Goal: Complete application form: Complete application form

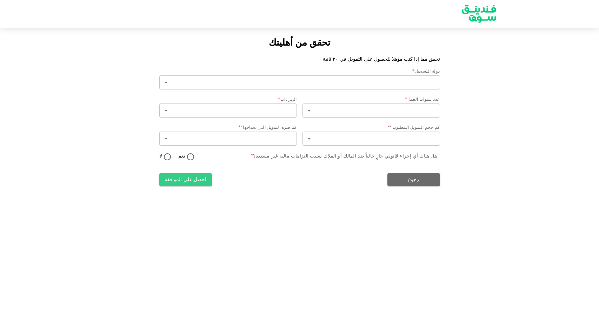
type input "2"
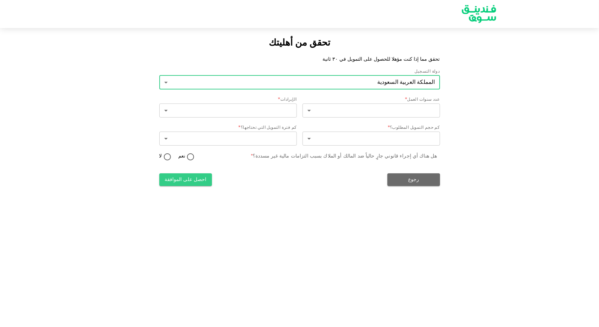
click at [315, 84] on body "تحقق من أهليتك تحقق مما إذا كنت مؤهلا للحصول على التمويل في ٣٠ ثانية دولة التسج…" at bounding box center [299, 163] width 599 height 327
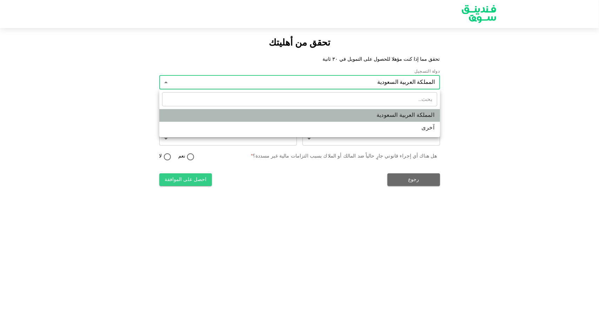
click at [400, 115] on li "المملكة العربية السعودية" at bounding box center [299, 115] width 281 height 13
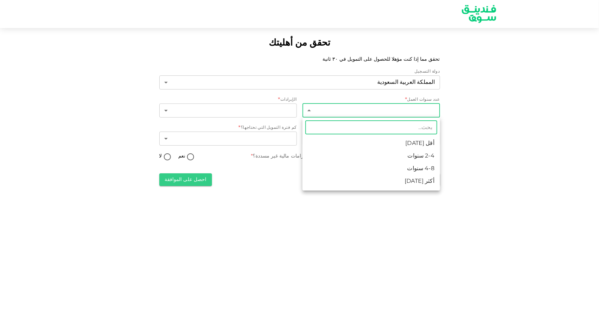
click at [360, 114] on body "تحقق من أهليتك تحقق مما إذا كنت مؤهلا للحصول على التمويل في ٣٠ ثانية دولة التسج…" at bounding box center [299, 163] width 599 height 327
click at [418, 160] on li "2-4 سنوات" at bounding box center [370, 156] width 137 height 13
type input "2"
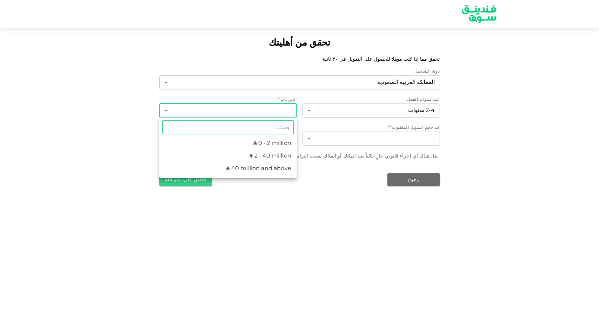
click at [265, 107] on body "تحقق من أهليتك تحقق مما إذا كنت مؤهلا للحصول على التمويل في ٣٠ ثانية دولة التسج…" at bounding box center [299, 163] width 599 height 327
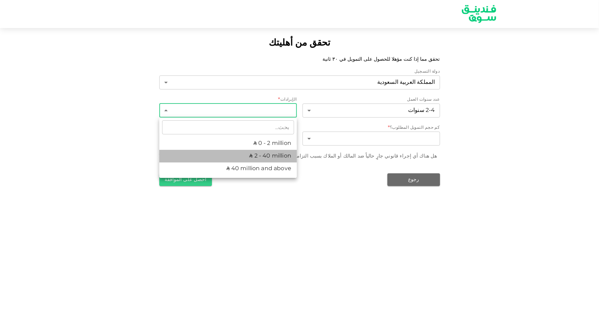
click at [280, 155] on li "ʢ 2 - 40 million" at bounding box center [227, 156] width 137 height 13
type input "2"
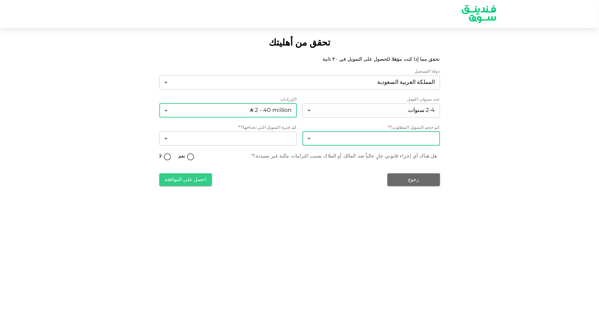
click at [323, 140] on body "تحقق من أهليتك تحقق مما إذا كنت مؤهلا للحصول على التمويل في ٣٠ ثانية دولة التسج…" at bounding box center [299, 163] width 599 height 327
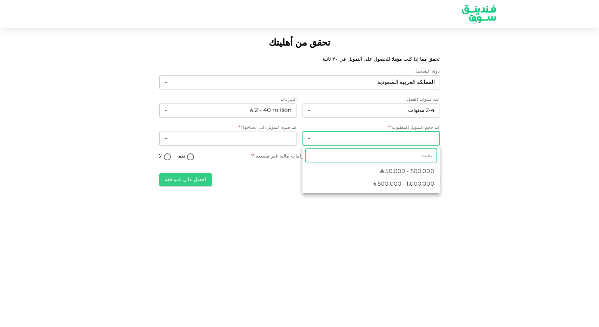
click at [382, 186] on span "ʢ 500,000 - 1,000,000" at bounding box center [403, 184] width 62 height 8
type input "2"
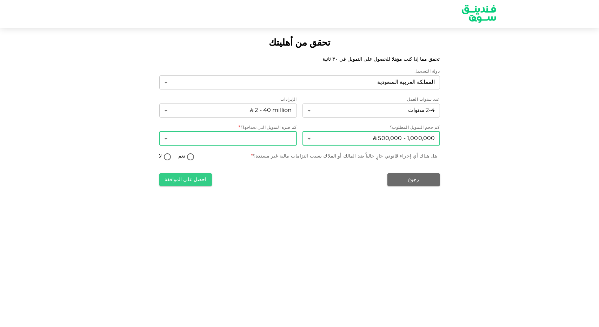
click at [261, 137] on body "تحقق من أهليتك تحقق مما إذا كنت مؤهلا للحصول على التمويل في ٣٠ ثانية دولة التسج…" at bounding box center [299, 163] width 599 height 327
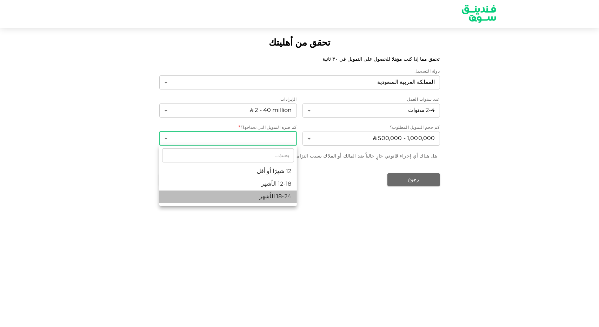
click at [285, 196] on li "18-24 الأشهر" at bounding box center [227, 196] width 137 height 13
type input "3"
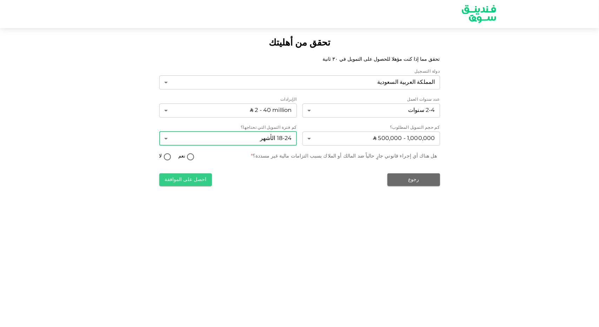
click at [162, 155] on input "لا" at bounding box center [167, 157] width 11 height 9
radio input "true"
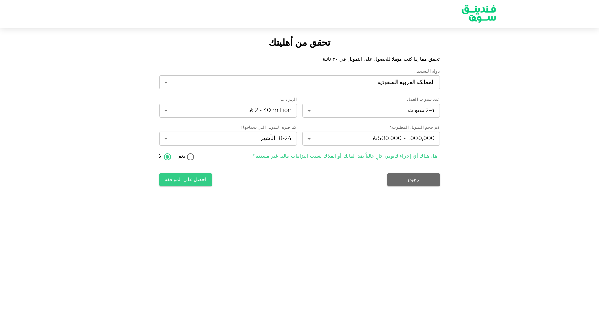
click at [188, 159] on input "نعم" at bounding box center [190, 157] width 11 height 9
radio input "true"
click at [196, 178] on button "احصل على الموافقة" at bounding box center [185, 179] width 53 height 13
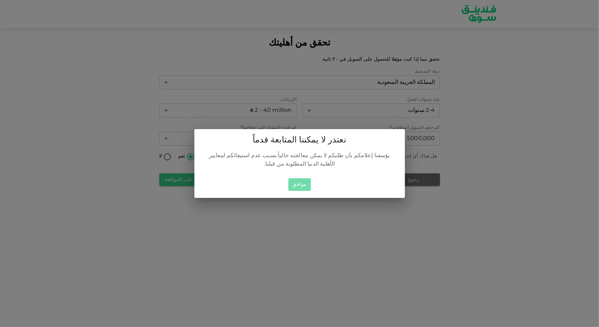
click at [300, 185] on button "موافق" at bounding box center [299, 184] width 22 height 13
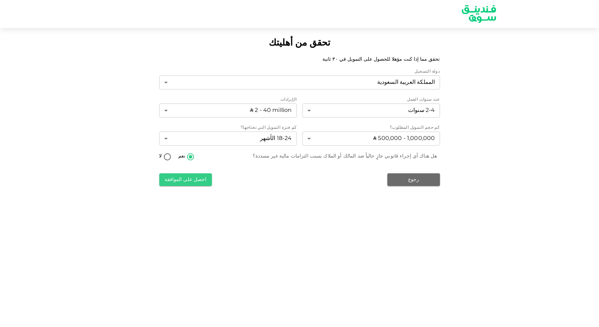
click at [165, 158] on input "لا" at bounding box center [167, 157] width 11 height 9
radio input "true"
click at [185, 177] on button "احصل على الموافقة" at bounding box center [185, 179] width 53 height 13
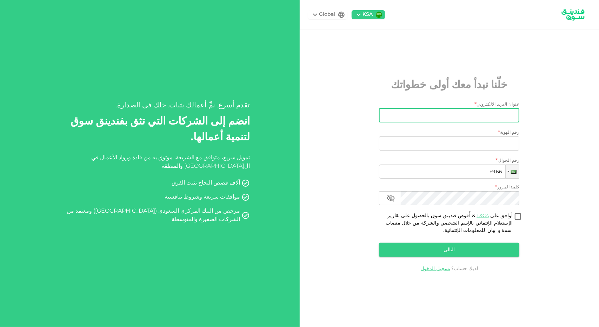
click at [466, 112] on input "عنوان البريد الالكتروني" at bounding box center [452, 115] width 133 height 14
type input "ث"
type input "[EMAIL_ADDRESS][DOMAIN_NAME]"
click at [502, 135] on div "رقم الهوية *" at bounding box center [449, 132] width 140 height 7
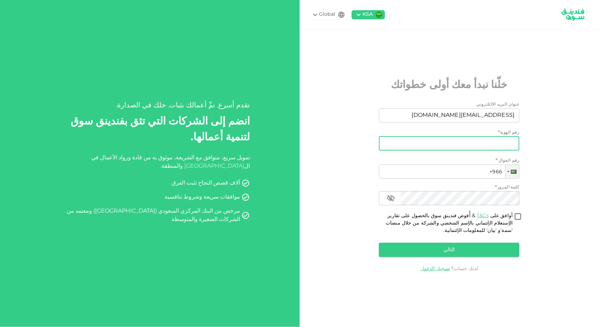
click at [503, 142] on input "رقم الهوية" at bounding box center [449, 143] width 140 height 14
type input "1132172191"
click at [470, 173] on input "+966" at bounding box center [449, 171] width 140 height 14
type input "[PHONE_NUMBER]"
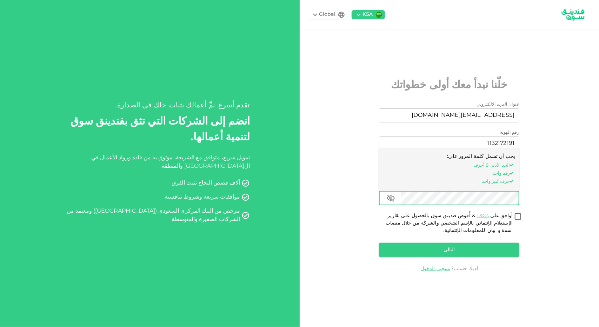
click at [520, 212] on input "أوافق على T&Cs & أُفوض فندينق سوق بالحصول على تقارير الإستعلام الإئتماني بالإسم…" at bounding box center [517, 216] width 11 height 9
checkbox input "true"
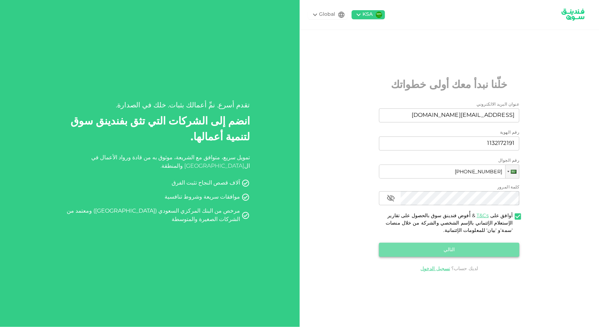
click at [486, 250] on button "التالي" at bounding box center [449, 250] width 140 height 14
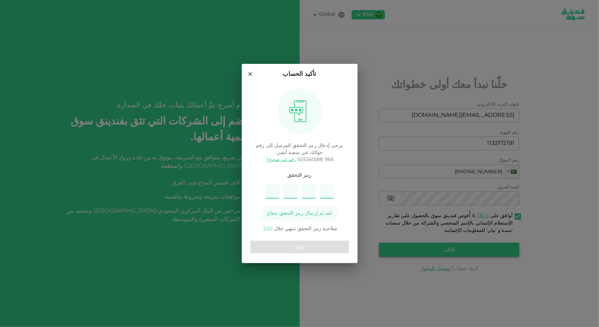
type input "4"
type input "5"
type input "7"
type input "1"
click at [322, 245] on button "يؤكد" at bounding box center [299, 247] width 99 height 13
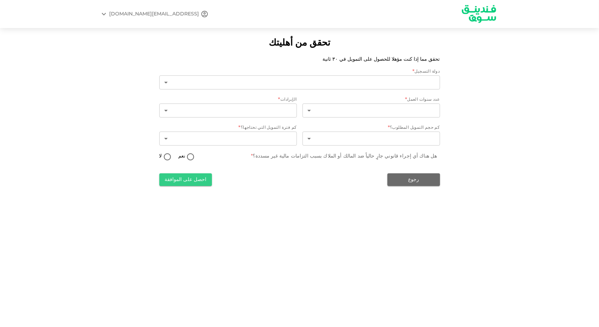
type input "2"
click at [353, 114] on body "[EMAIL_ADDRESS][DOMAIN_NAME] تحقق من أهليتك تحقق مما إذا كنت مؤهلا للحصول على ا…" at bounding box center [299, 163] width 599 height 327
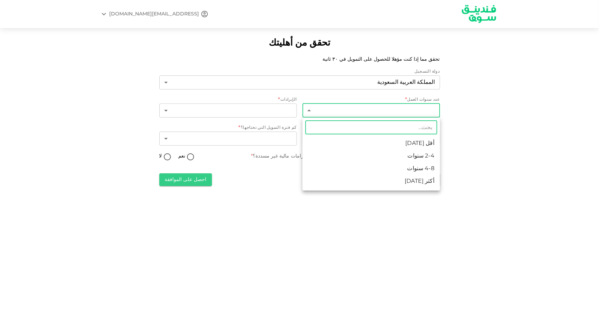
click at [400, 157] on li "2-4 سنوات" at bounding box center [370, 156] width 137 height 13
type input "2"
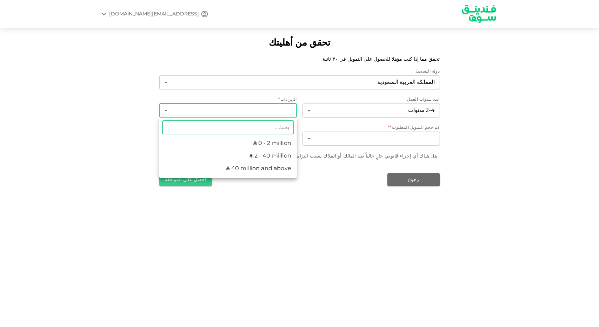
click at [222, 106] on body "[EMAIL_ADDRESS][DOMAIN_NAME] تحقق من أهليتك تحقق مما إذا كنت مؤهلا للحصول على ا…" at bounding box center [299, 163] width 599 height 327
click at [262, 156] on li "ʢ 2 - 40 million" at bounding box center [227, 156] width 137 height 13
type input "2"
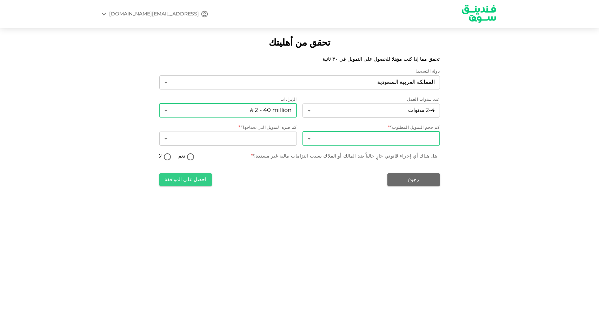
click at [362, 137] on body "[EMAIL_ADDRESS][DOMAIN_NAME] تحقق من أهليتك تحقق مما إذا كنت مؤهلا للحصول على ا…" at bounding box center [299, 163] width 599 height 327
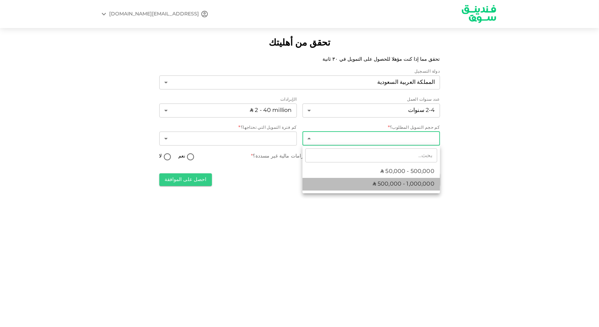
click at [384, 185] on span "ʢ 500,000 - 1,000,000" at bounding box center [403, 184] width 62 height 8
type input "2"
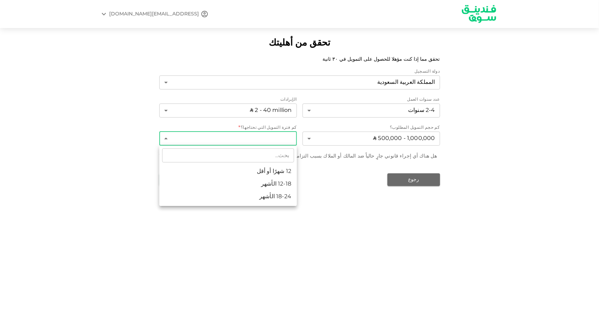
click at [250, 132] on body "[EMAIL_ADDRESS][DOMAIN_NAME] تحقق من أهليتك تحقق مما إذا كنت مؤهلا للحصول على ا…" at bounding box center [299, 163] width 599 height 327
click at [278, 200] on li "18-24 الأشهر" at bounding box center [227, 196] width 137 height 13
type input "3"
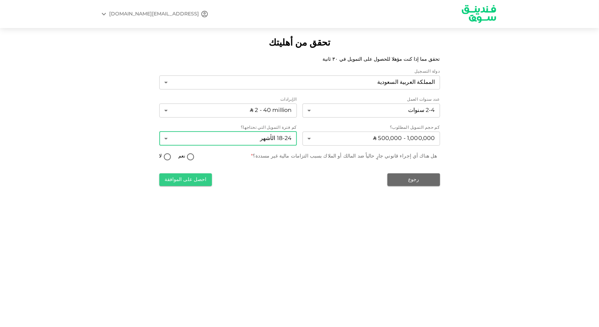
click at [165, 157] on input "لا" at bounding box center [167, 157] width 11 height 9
radio input "true"
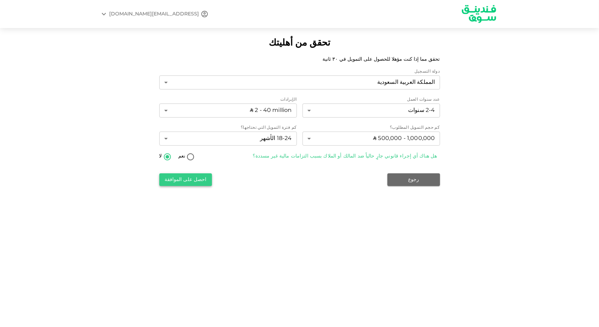
click at [189, 176] on button "احصل على الموافقة" at bounding box center [185, 179] width 53 height 13
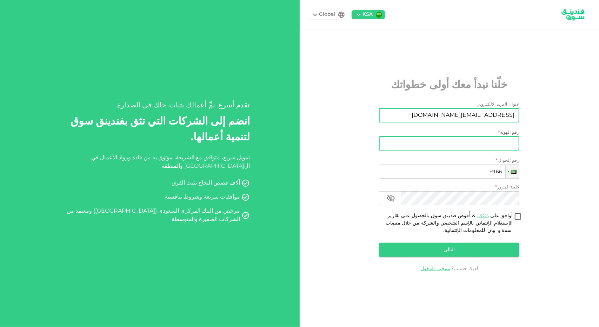
type input "[EMAIL_ADDRESS][DOMAIN_NAME]"
click at [496, 139] on input "رقم الهوية" at bounding box center [449, 143] width 140 height 14
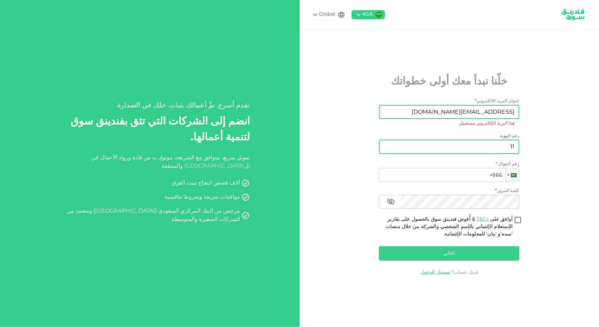
type input "11"
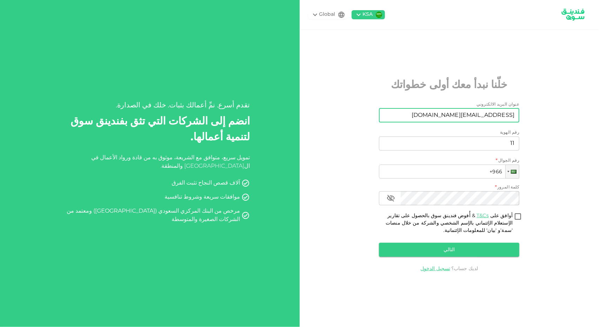
drag, startPoint x: 468, startPoint y: 112, endPoint x: 518, endPoint y: 113, distance: 50.2
click at [518, 113] on input "[EMAIL_ADDRESS][DOMAIN_NAME]" at bounding box center [452, 115] width 133 height 14
click at [545, 124] on div "KSA Global خلّنا نبدأ معك أولى خطواتك عنوان البريد الالكتروني عنوان البريد الال…" at bounding box center [448, 163] width 299 height 327
drag, startPoint x: 468, startPoint y: 113, endPoint x: 516, endPoint y: 113, distance: 48.4
click at [516, 113] on input "[EMAIL_ADDRESS][DOMAIN_NAME]" at bounding box center [452, 115] width 133 height 14
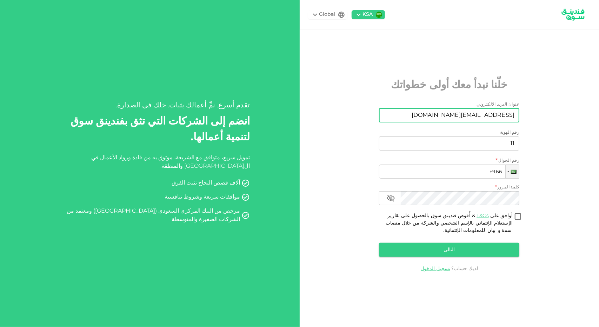
click at [475, 115] on input "[EMAIL_ADDRESS][DOMAIN_NAME]" at bounding box center [452, 115] width 133 height 14
drag, startPoint x: 472, startPoint y: 115, endPoint x: 476, endPoint y: 115, distance: 3.6
click at [476, 115] on input "[EMAIL_ADDRESS][DOMAIN_NAME]" at bounding box center [452, 115] width 133 height 14
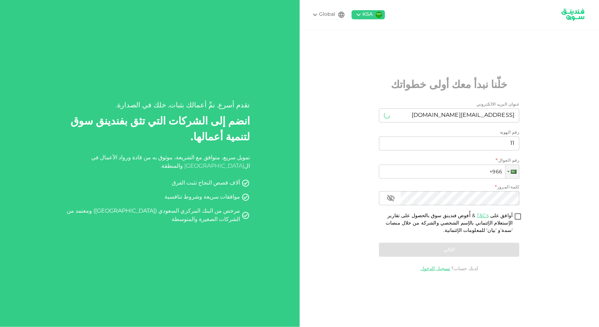
click at [363, 91] on div "KSA Global خلّنا نبدأ معك أولى خطواتك عنوان البريد الالكتروني عنوان البريد الال…" at bounding box center [448, 163] width 299 height 327
